Goal: Complete application form

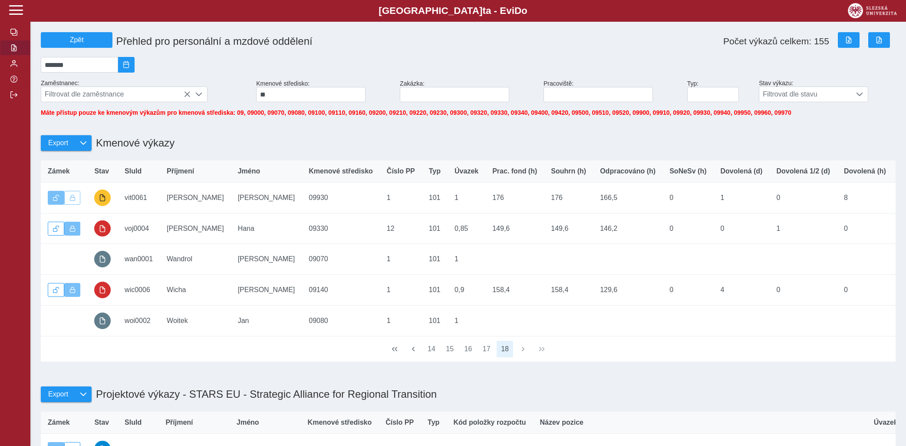
scroll to position [46, 0]
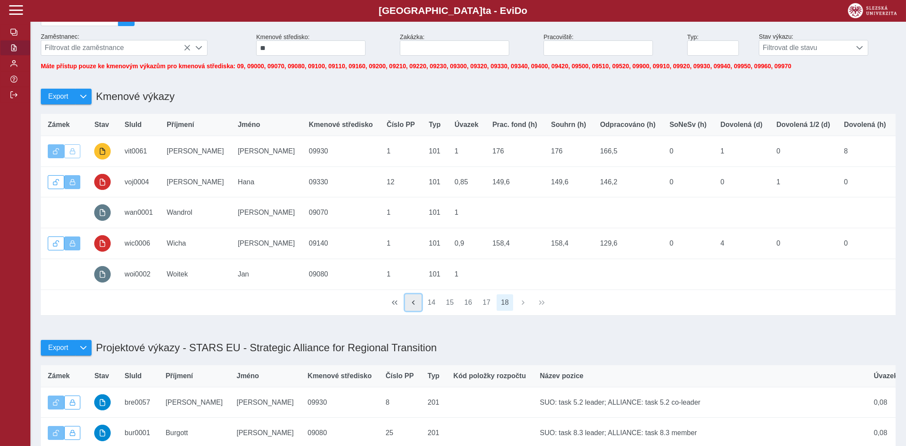
click at [419, 308] on button "button" at bounding box center [413, 302] width 17 height 17
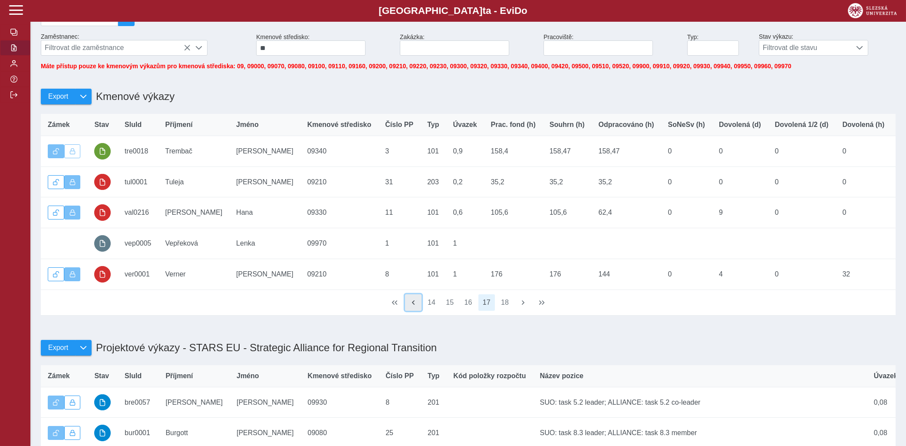
click at [419, 308] on button "button" at bounding box center [413, 302] width 17 height 17
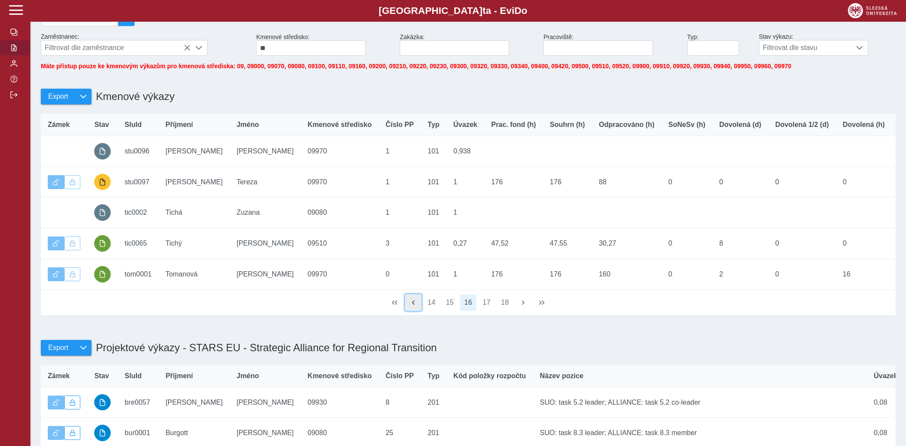
click at [419, 308] on button "button" at bounding box center [413, 302] width 17 height 17
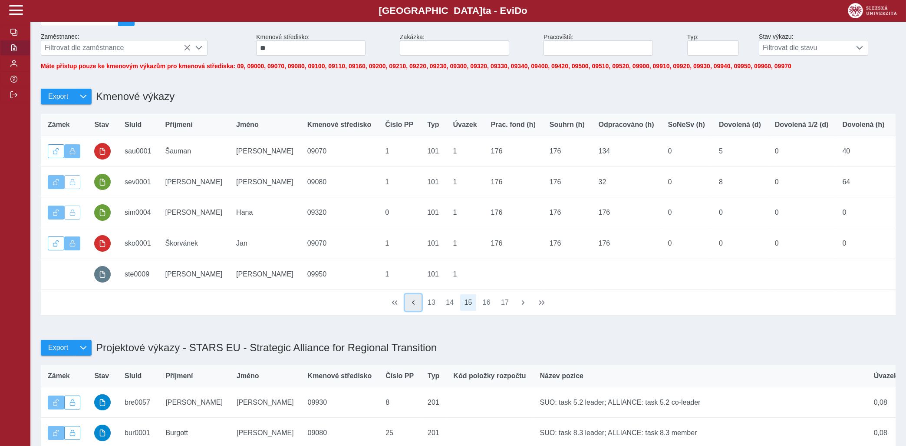
click at [419, 308] on button "button" at bounding box center [413, 302] width 17 height 17
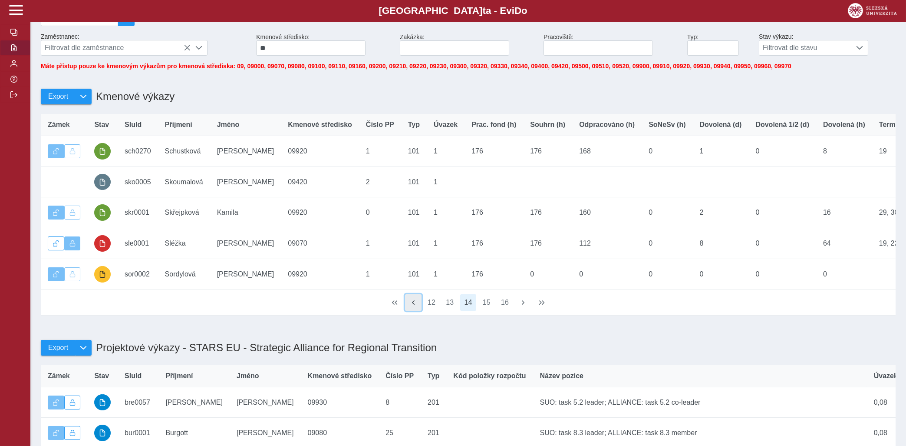
click at [419, 308] on button "button" at bounding box center [413, 302] width 17 height 17
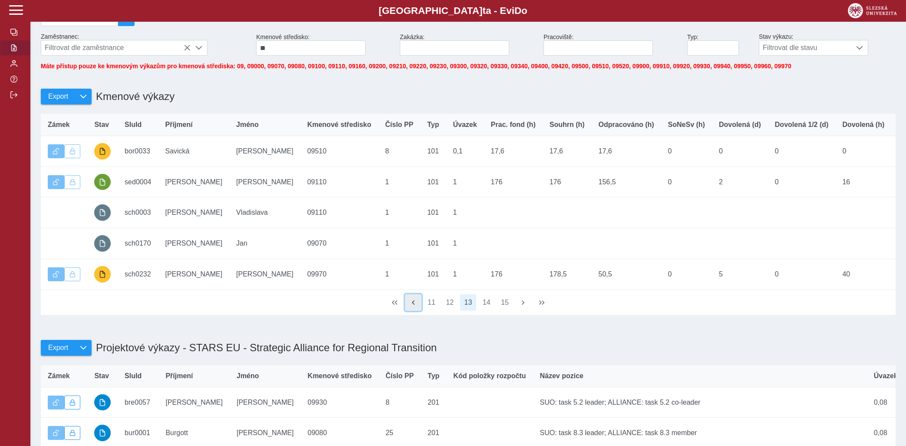
click at [419, 308] on button "button" at bounding box center [413, 302] width 17 height 17
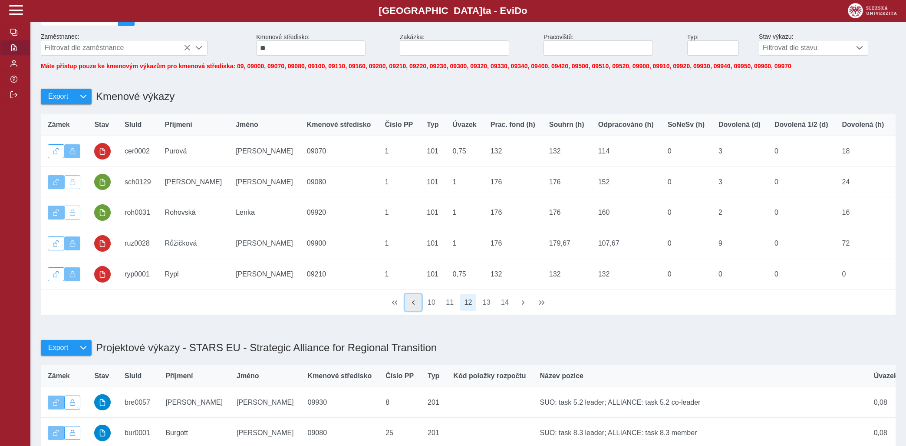
click at [419, 308] on button "button" at bounding box center [413, 302] width 17 height 17
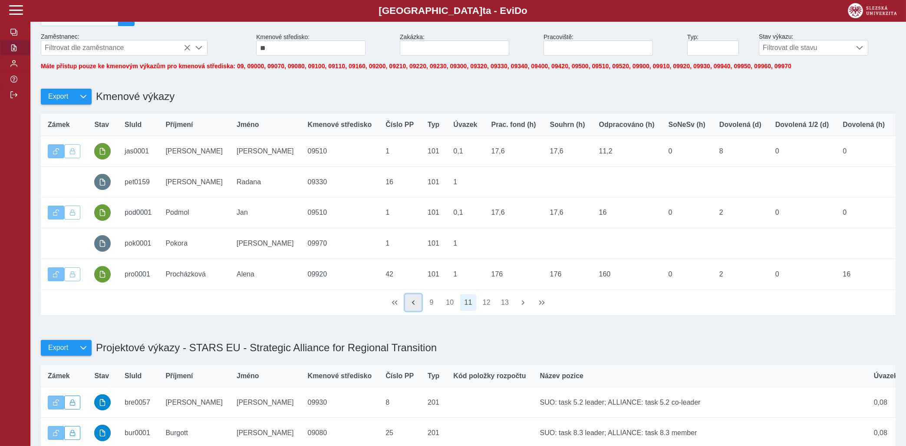
click at [419, 308] on button "button" at bounding box center [413, 302] width 17 height 17
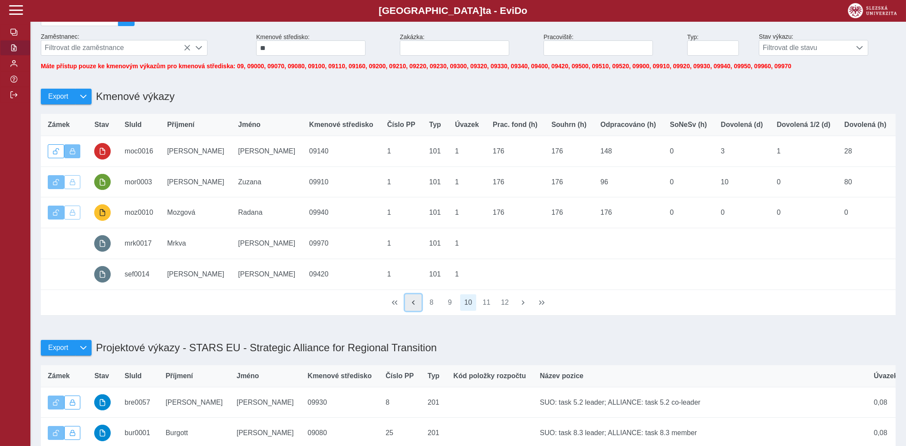
click at [419, 308] on button "button" at bounding box center [413, 302] width 17 height 17
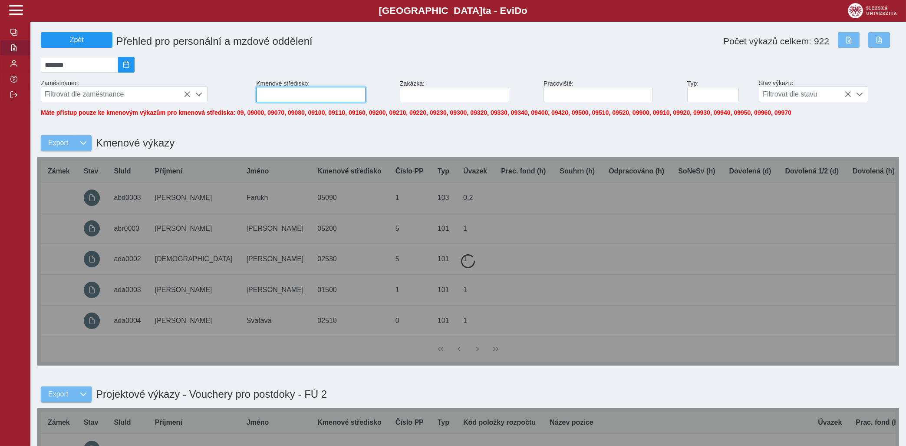
click at [323, 98] on input at bounding box center [310, 94] width 109 height 15
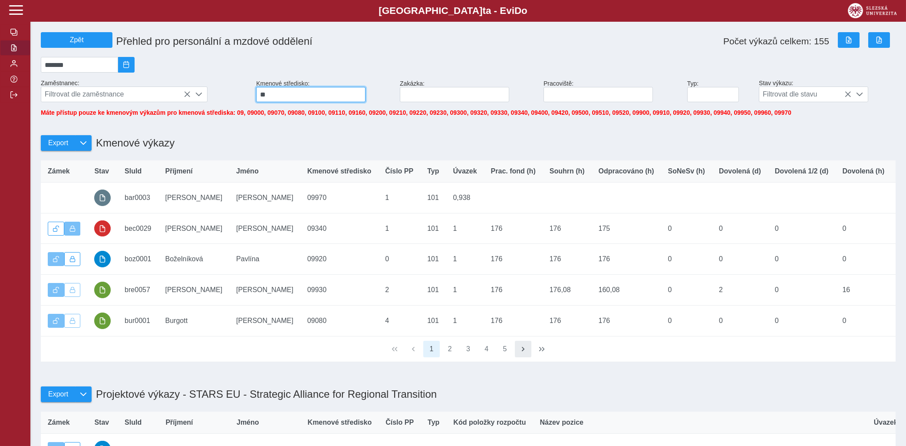
type input "**"
click at [518, 353] on button "button" at bounding box center [523, 349] width 17 height 17
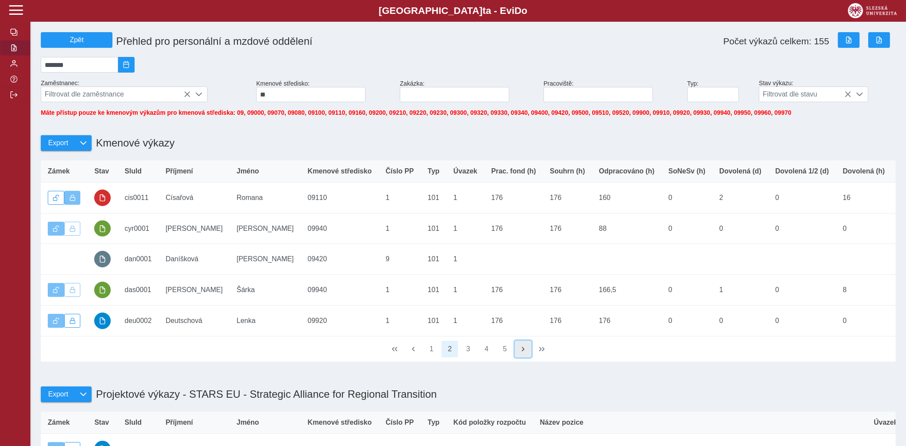
click at [518, 353] on button "button" at bounding box center [523, 349] width 17 height 17
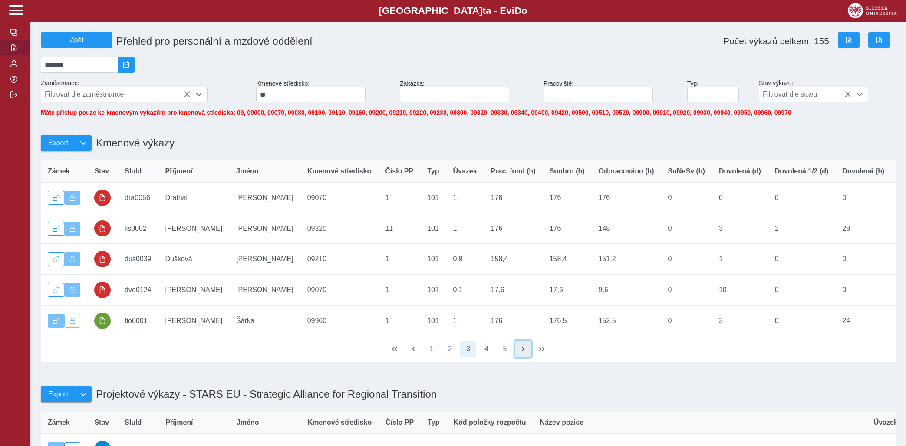
click at [518, 353] on button "button" at bounding box center [523, 349] width 17 height 17
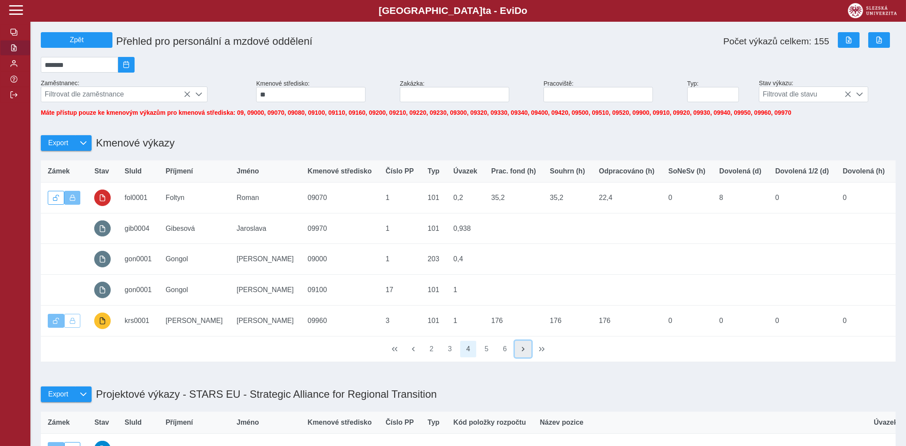
click at [518, 353] on button "button" at bounding box center [523, 349] width 17 height 17
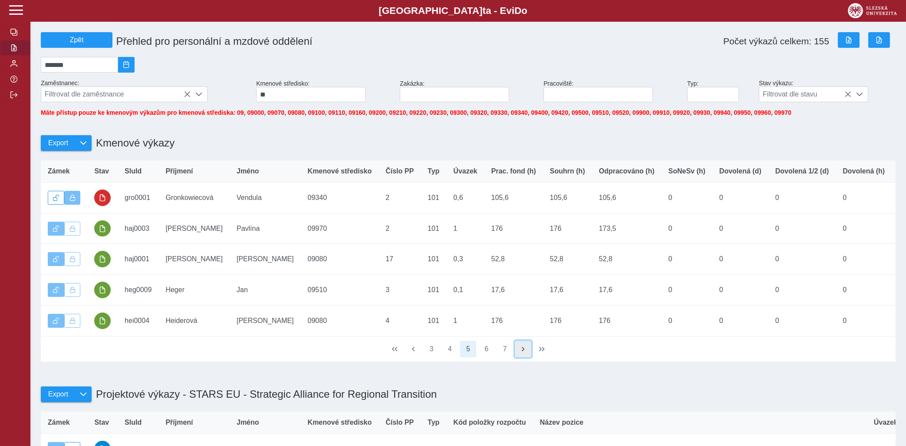
click at [518, 353] on button "button" at bounding box center [523, 349] width 17 height 17
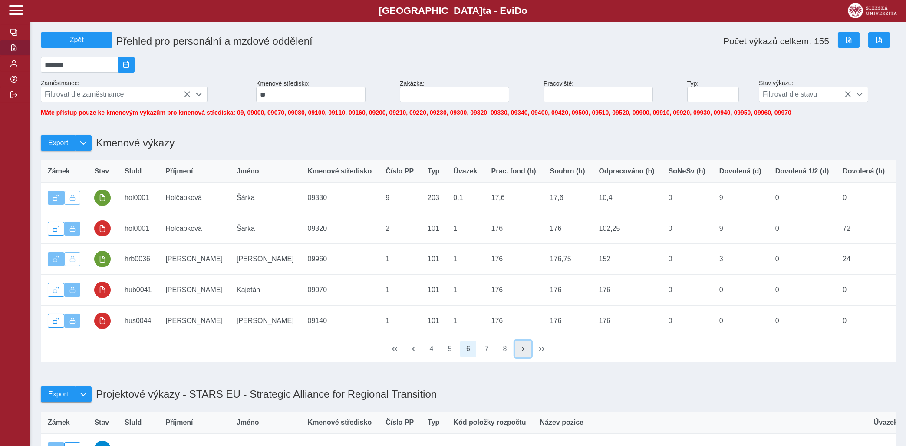
click at [518, 353] on button "button" at bounding box center [523, 349] width 17 height 17
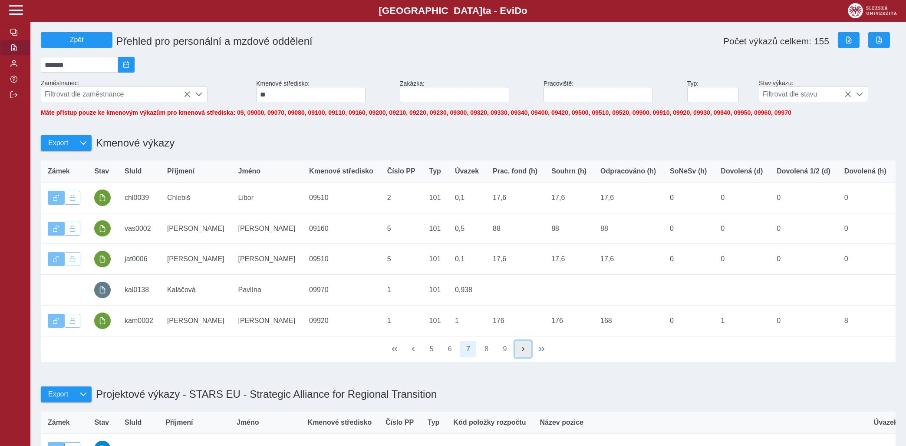
click at [518, 353] on button "button" at bounding box center [523, 349] width 17 height 17
click at [520, 356] on button "button" at bounding box center [523, 349] width 17 height 17
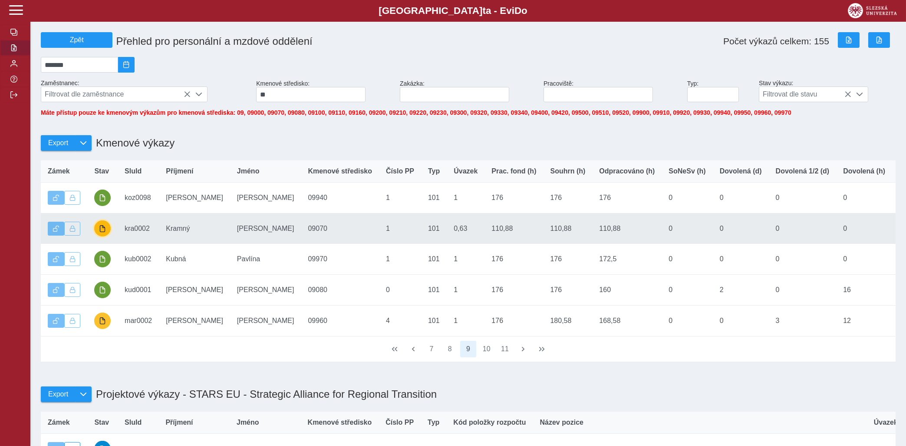
click at [103, 232] on span "button" at bounding box center [102, 228] width 7 height 7
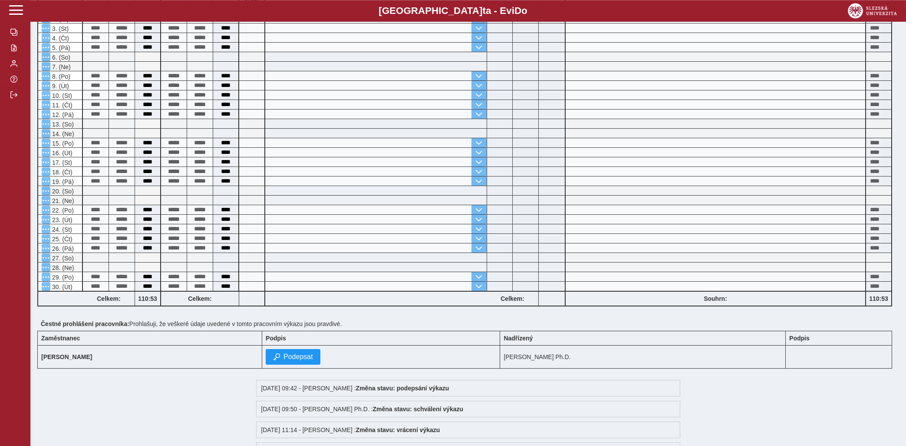
scroll to position [233, 0]
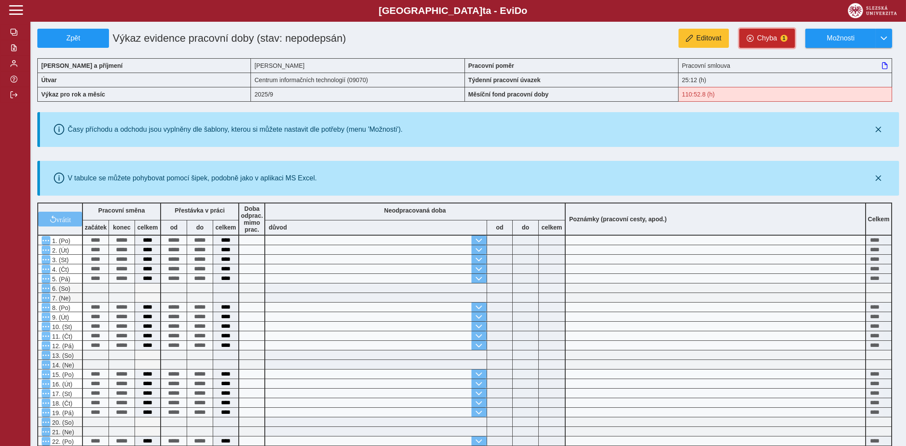
click at [785, 39] on span "1" at bounding box center [784, 38] width 7 height 7
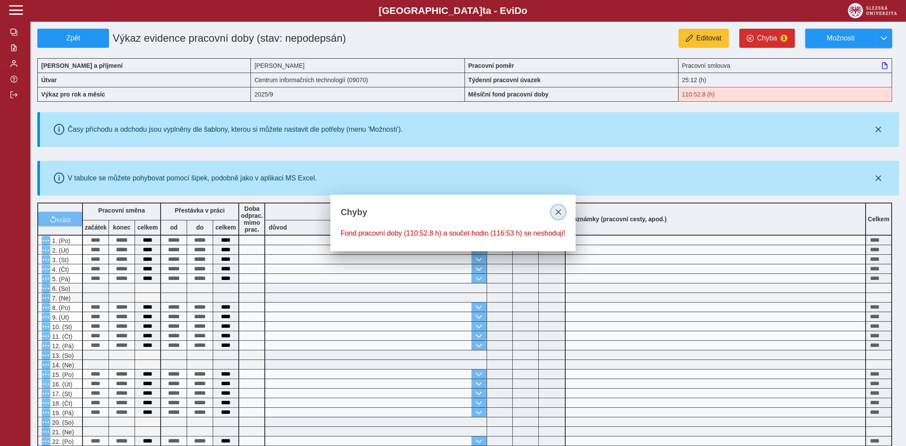
click at [557, 208] on span "close" at bounding box center [558, 211] width 7 height 7
